Goal: Find specific page/section: Find specific page/section

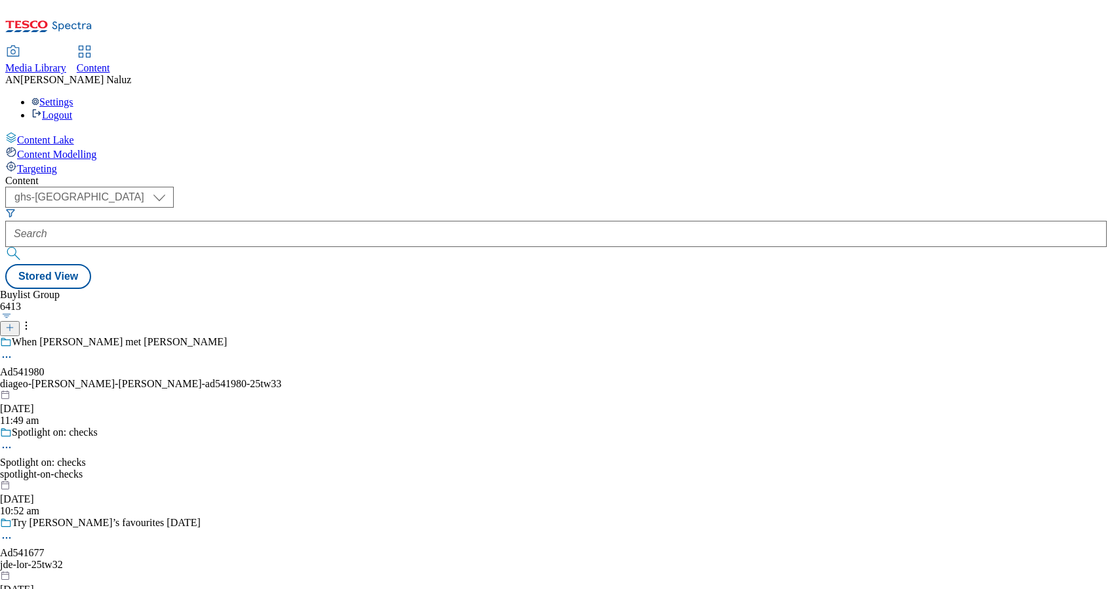
select select "ghs-[GEOGRAPHIC_DATA]"
click at [596, 289] on div "Buylist Group 6413 When Baileys met Terry's Ad541980 diageo-baileys-terrys-ad54…" at bounding box center [555, 289] width 1101 height 0
click at [859, 289] on div "Buylist Group 6413 When Baileys met Terry's Ad541980 diageo-baileys-terrys-ad54…" at bounding box center [555, 289] width 1101 height 0
click at [14, 323] on icon at bounding box center [9, 327] width 9 height 9
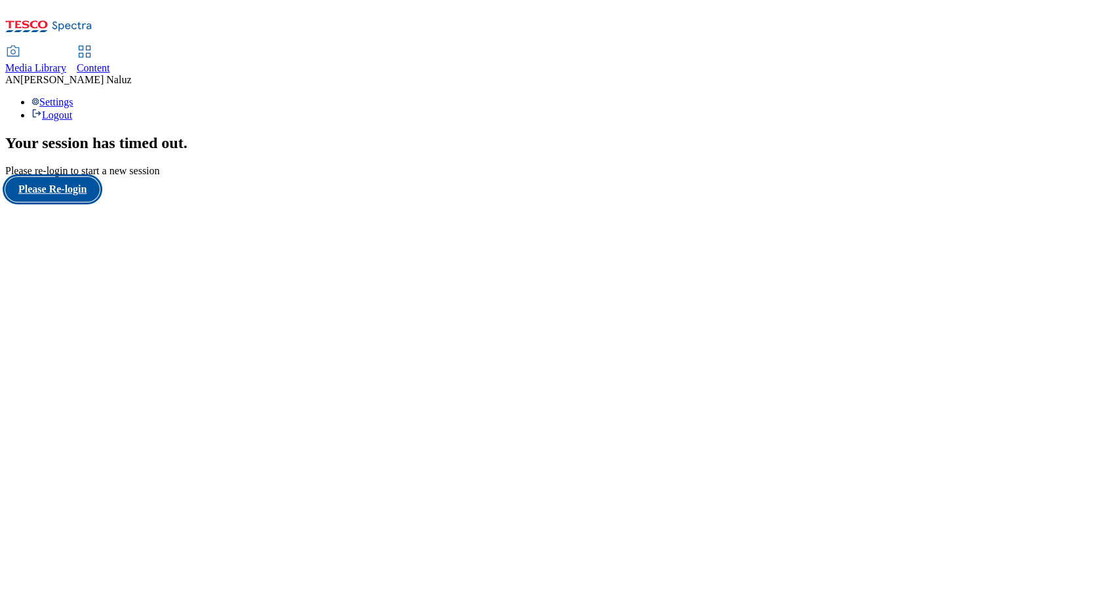
click at [89, 202] on button "Please Re-login" at bounding box center [52, 189] width 94 height 25
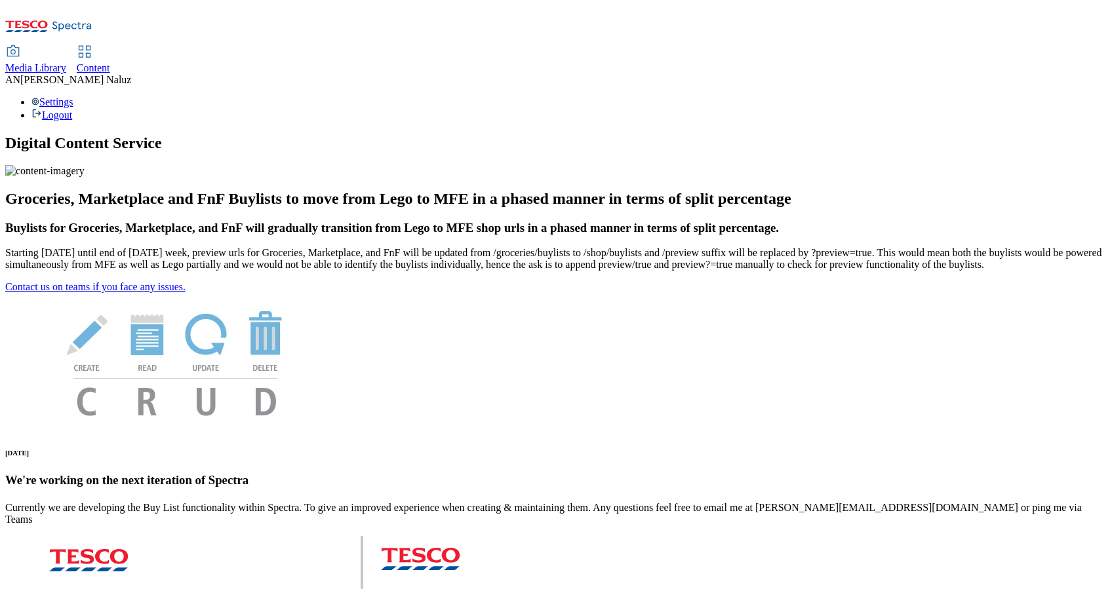
click at [85, 177] on img at bounding box center [44, 171] width 79 height 12
click at [110, 47] on link "Content" at bounding box center [93, 61] width 33 height 28
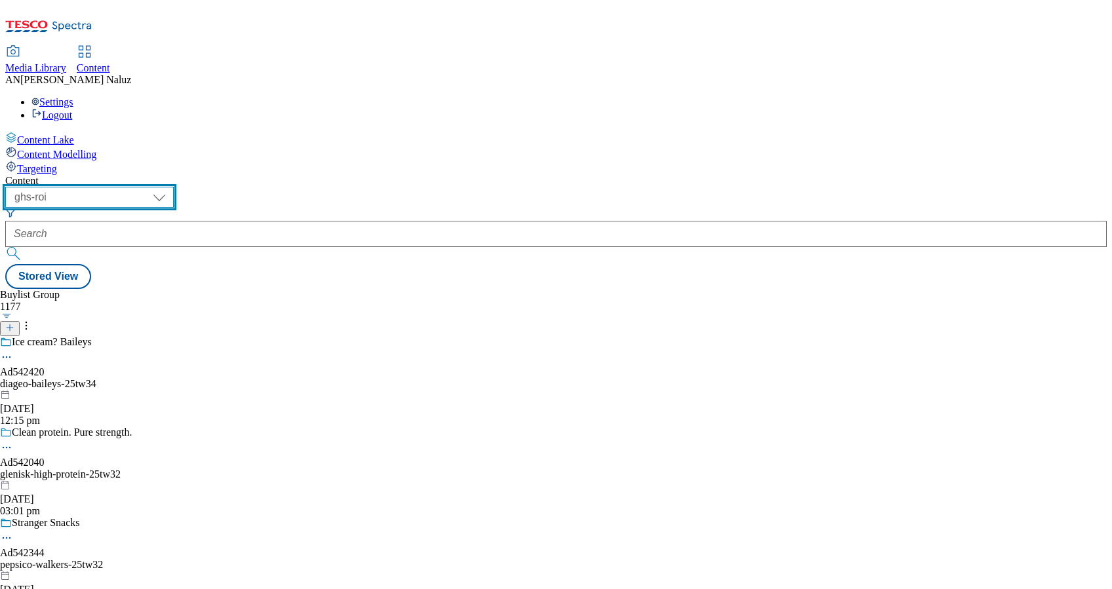
click at [174, 187] on select "ghs-roi ghs-uk" at bounding box center [89, 197] width 168 height 21
select select "ghs-uk"
click at [170, 187] on select "ghs-roi ghs-uk" at bounding box center [89, 197] width 168 height 21
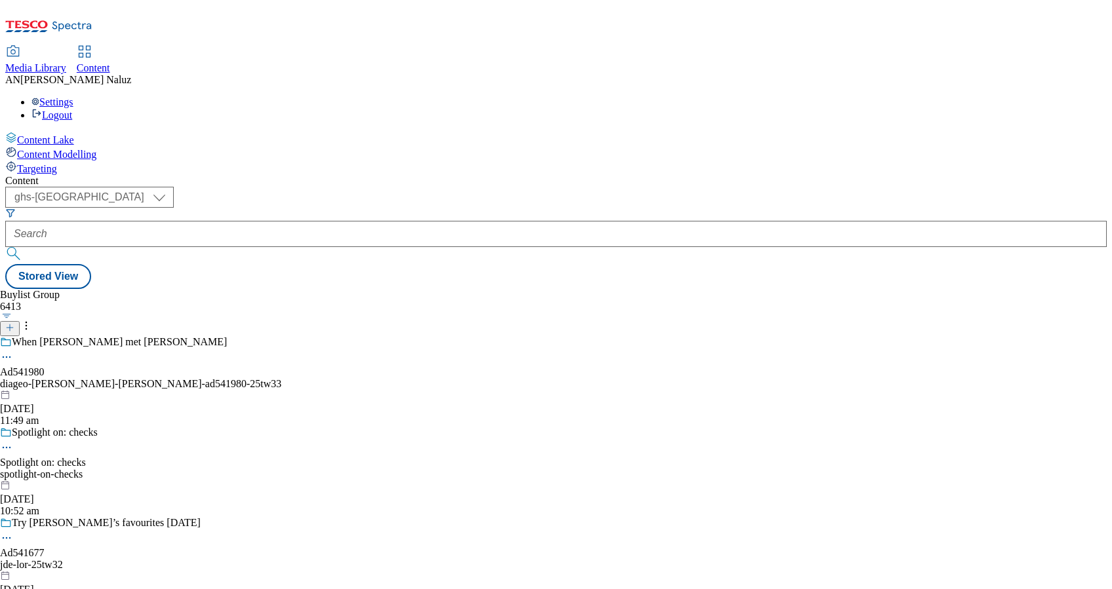
click at [20, 321] on button at bounding box center [10, 328] width 20 height 15
